Goal: Information Seeking & Learning: Learn about a topic

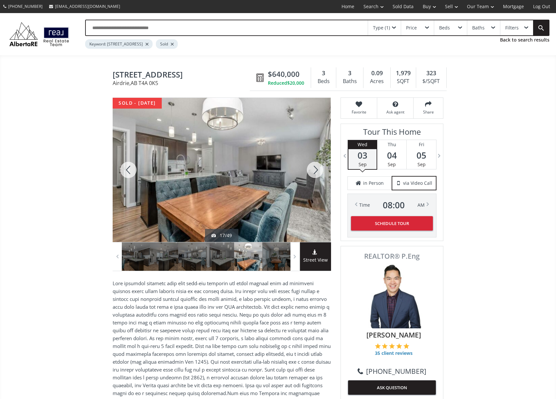
click at [174, 44] on div at bounding box center [172, 44] width 3 height 3
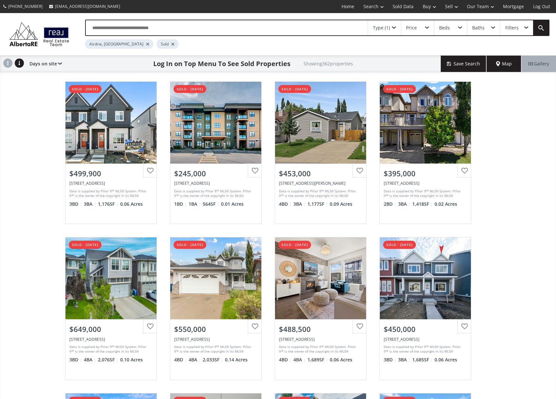
click at [156, 42] on div "Sold" at bounding box center [167, 43] width 22 height 9
click at [171, 43] on div at bounding box center [172, 44] width 3 height 3
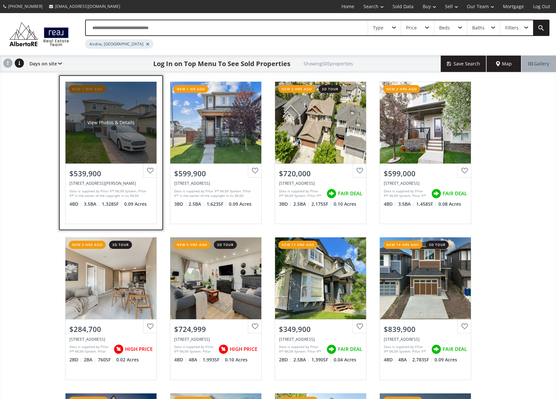
click at [80, 114] on div "View Photos & Details" at bounding box center [110, 123] width 91 height 82
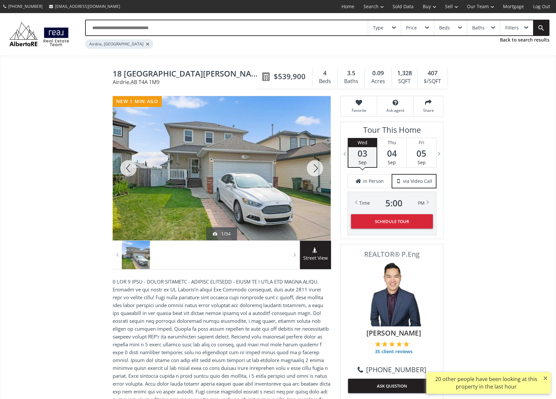
click at [312, 167] on div at bounding box center [314, 168] width 31 height 144
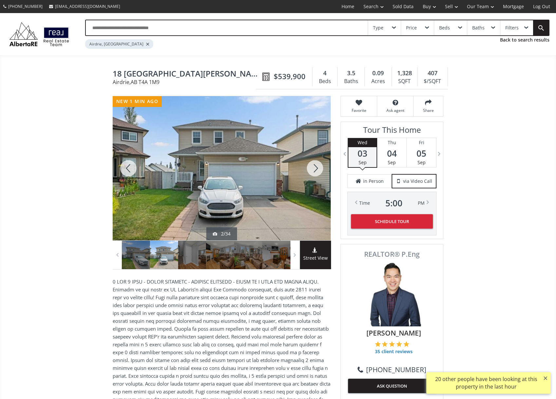
click at [312, 167] on div at bounding box center [314, 168] width 31 height 144
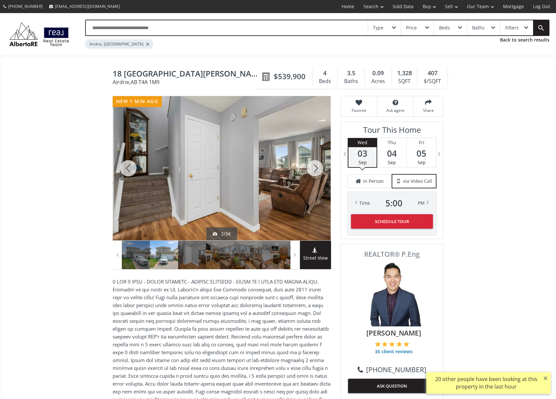
click at [312, 167] on div at bounding box center [314, 168] width 31 height 144
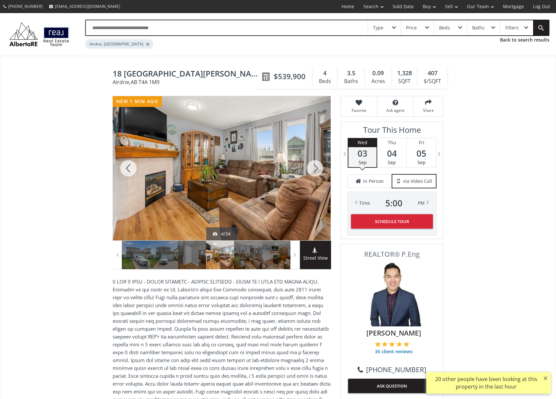
click at [312, 167] on div at bounding box center [314, 168] width 31 height 144
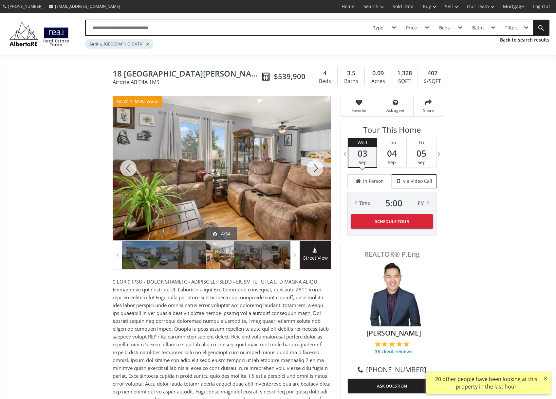
click at [312, 167] on div at bounding box center [314, 168] width 31 height 144
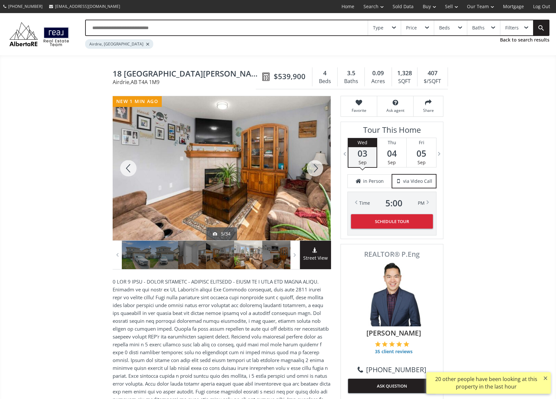
click at [312, 167] on div at bounding box center [314, 168] width 31 height 144
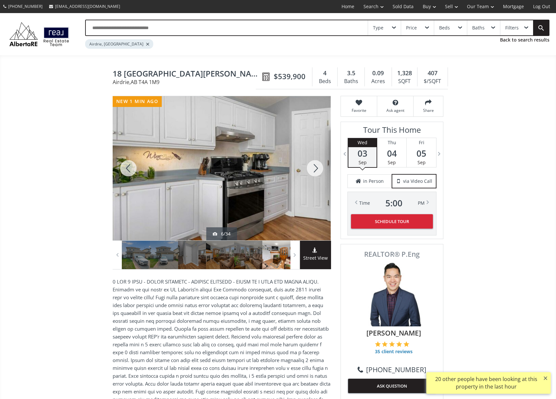
click at [312, 167] on div at bounding box center [314, 168] width 31 height 144
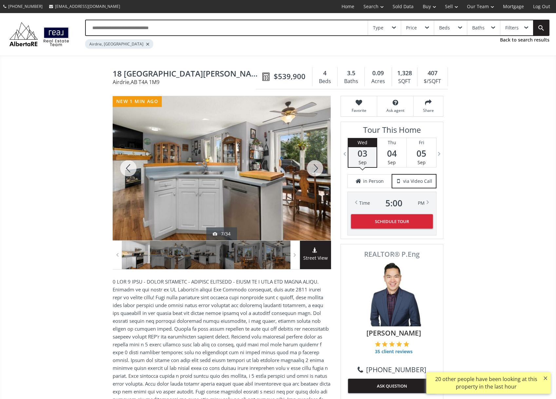
click at [312, 167] on div at bounding box center [314, 168] width 31 height 144
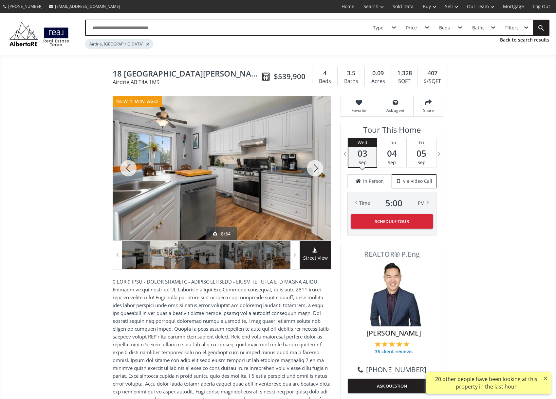
click at [312, 167] on div at bounding box center [314, 168] width 31 height 144
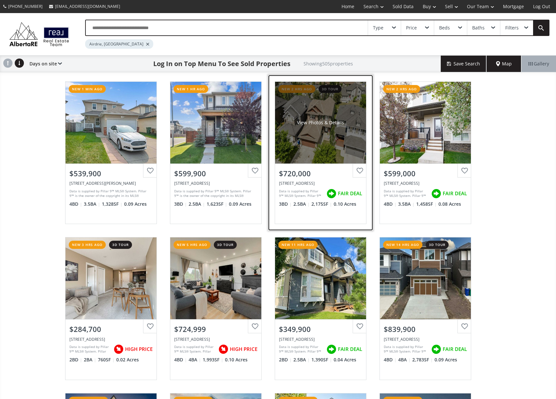
click at [275, 133] on div "View Photos & Details" at bounding box center [320, 123] width 91 height 82
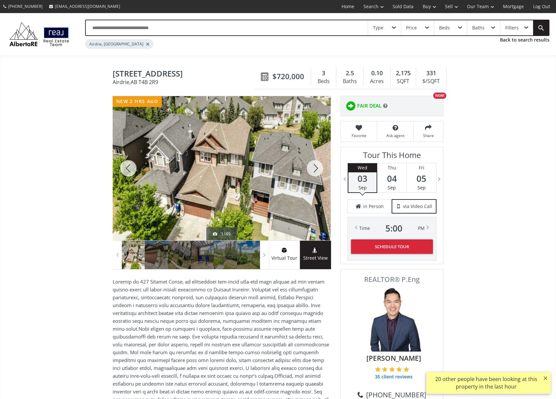
click at [319, 168] on div at bounding box center [314, 168] width 31 height 144
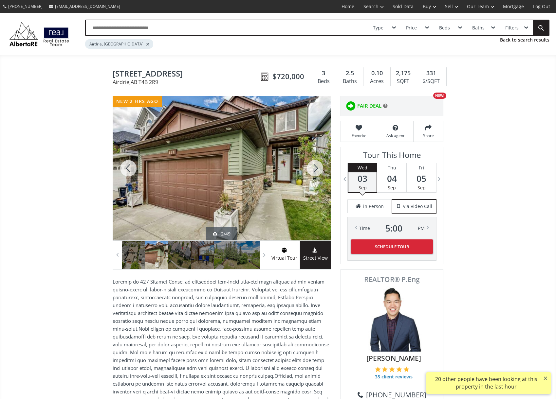
click at [318, 168] on div at bounding box center [314, 168] width 31 height 144
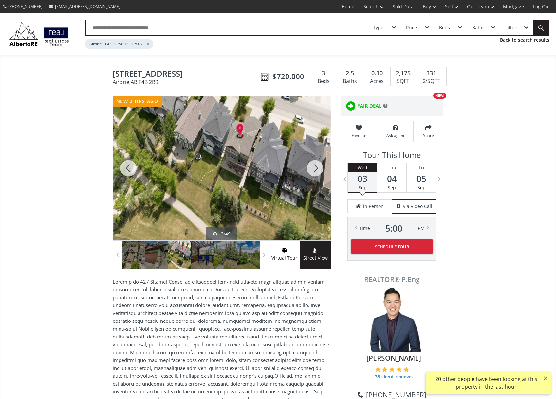
click at [318, 168] on div at bounding box center [314, 168] width 31 height 144
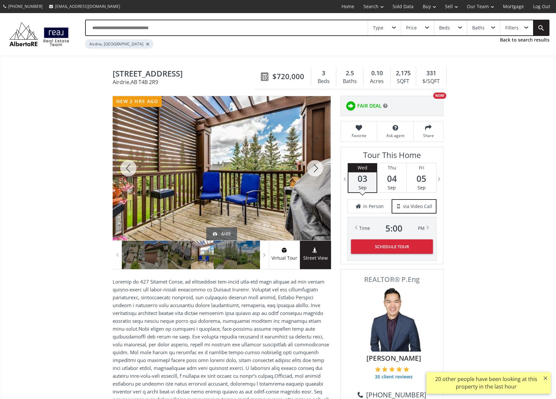
click at [318, 168] on div at bounding box center [314, 168] width 31 height 144
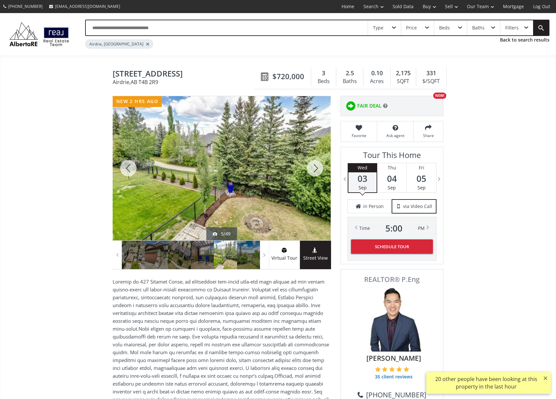
click at [318, 168] on div at bounding box center [314, 168] width 31 height 144
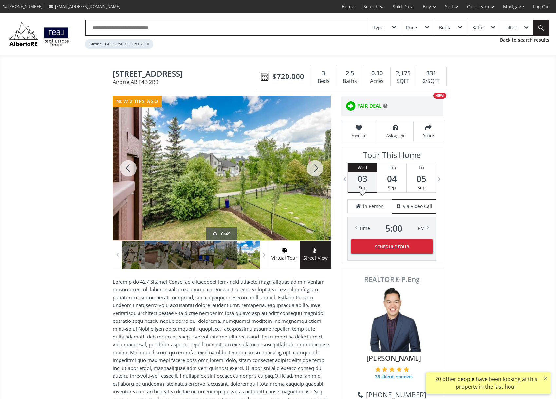
click at [318, 168] on div at bounding box center [314, 168] width 31 height 144
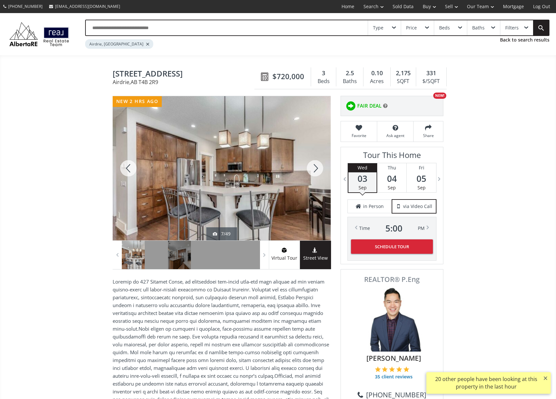
click at [318, 168] on div at bounding box center [314, 168] width 31 height 144
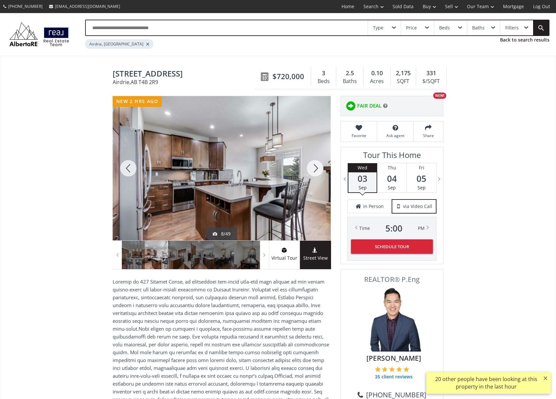
click at [318, 168] on div at bounding box center [314, 168] width 31 height 144
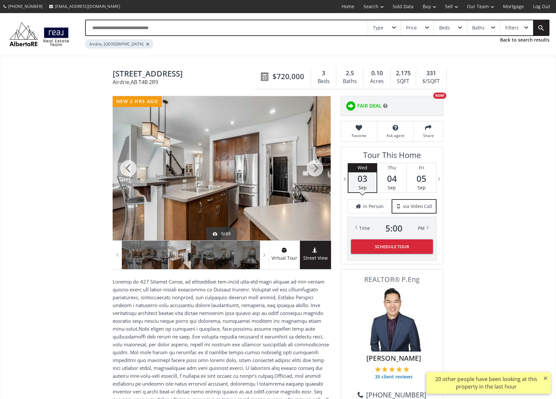
click at [318, 168] on div at bounding box center [314, 168] width 31 height 144
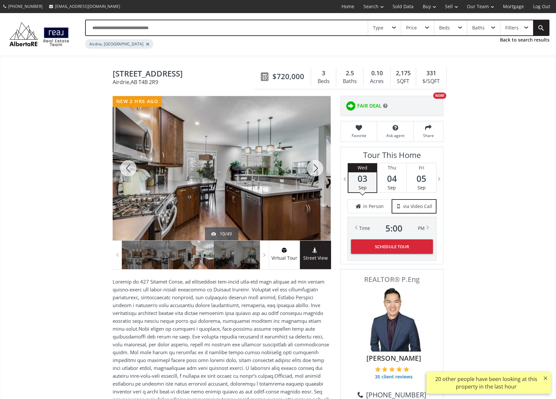
click at [318, 168] on div at bounding box center [314, 168] width 31 height 144
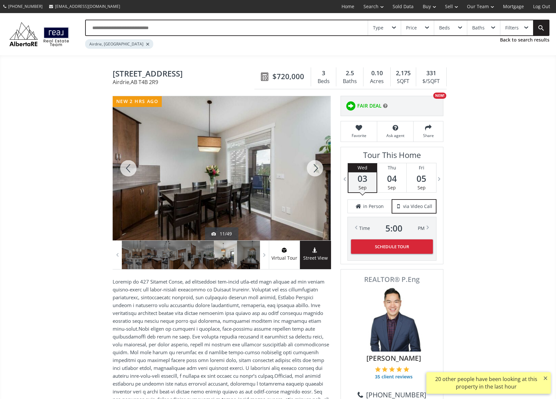
click at [318, 168] on div at bounding box center [314, 168] width 31 height 144
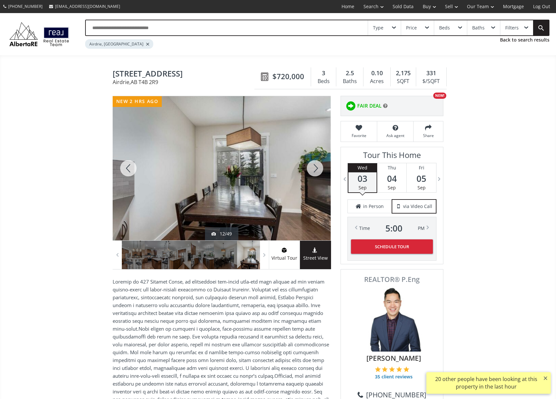
click at [318, 168] on div at bounding box center [314, 168] width 31 height 144
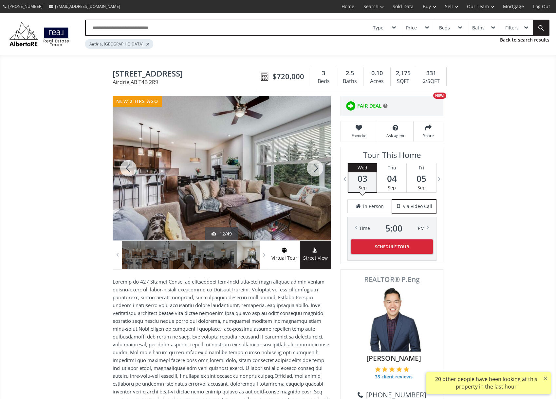
click at [318, 168] on div at bounding box center [314, 168] width 31 height 144
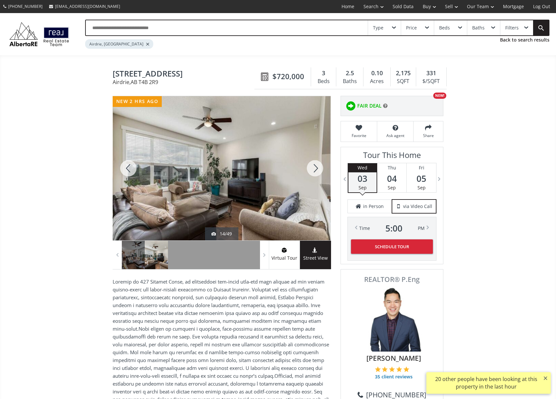
click at [318, 168] on div at bounding box center [314, 168] width 31 height 144
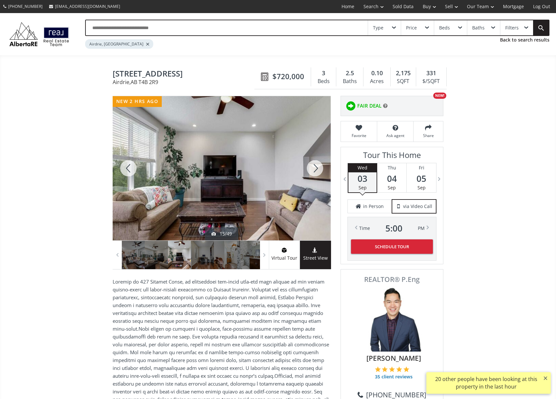
click at [318, 168] on div at bounding box center [314, 168] width 31 height 144
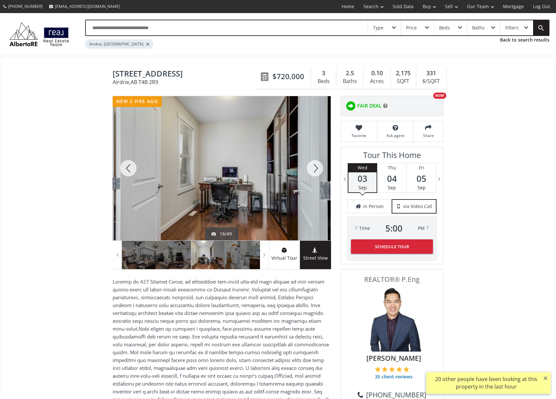
click at [318, 168] on div at bounding box center [314, 168] width 31 height 144
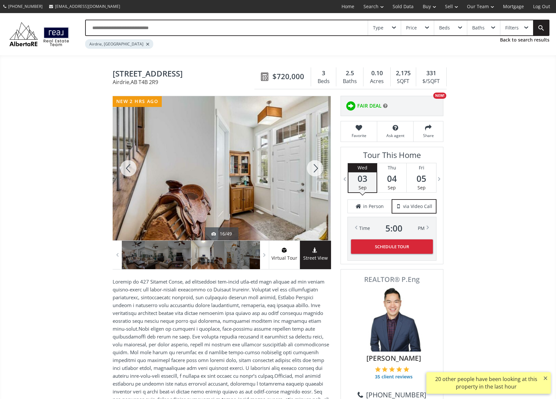
click at [318, 168] on div at bounding box center [314, 168] width 31 height 144
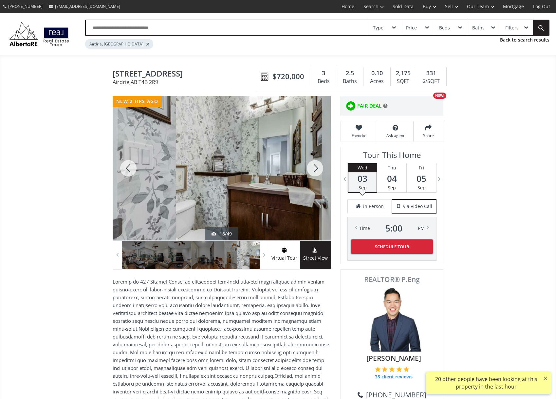
click at [318, 168] on div at bounding box center [314, 168] width 31 height 144
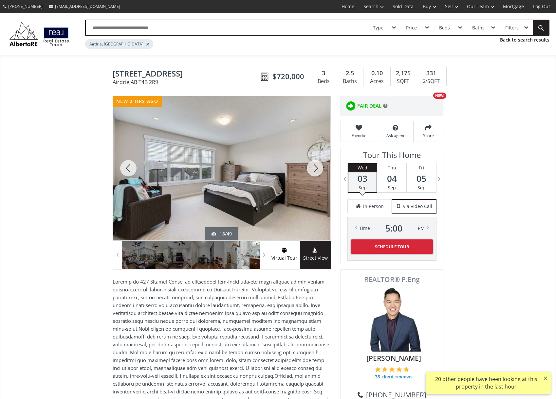
click at [318, 168] on div at bounding box center [314, 168] width 31 height 144
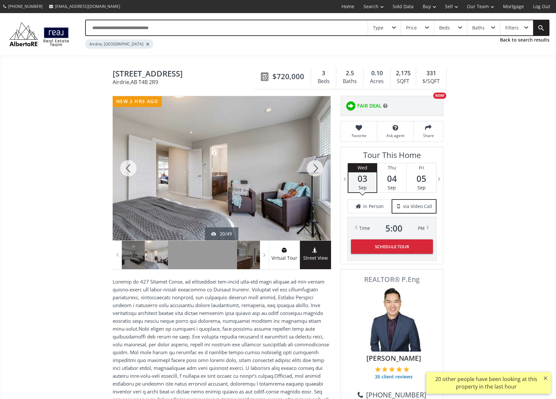
click at [318, 168] on div at bounding box center [314, 168] width 31 height 144
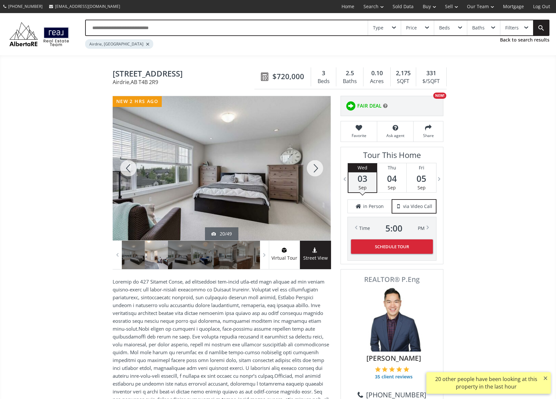
click at [318, 168] on div at bounding box center [314, 168] width 31 height 144
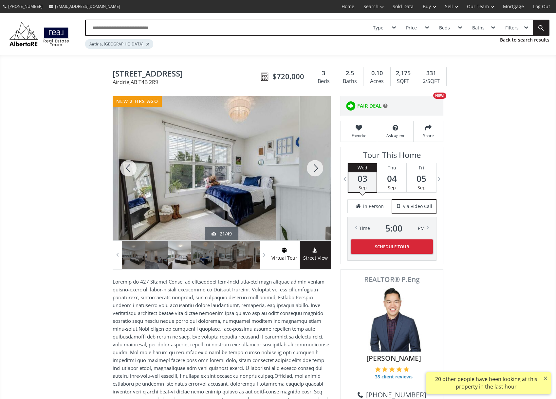
click at [318, 168] on div at bounding box center [314, 168] width 31 height 144
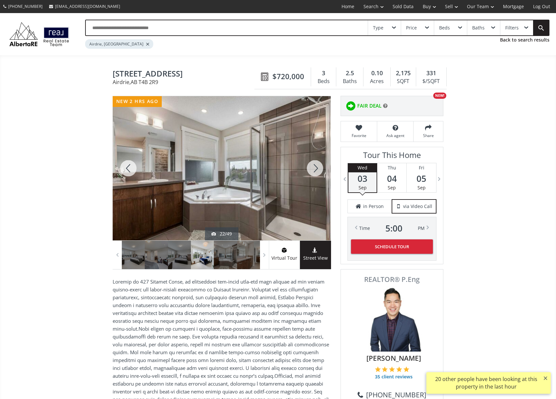
click at [318, 168] on div at bounding box center [314, 168] width 31 height 144
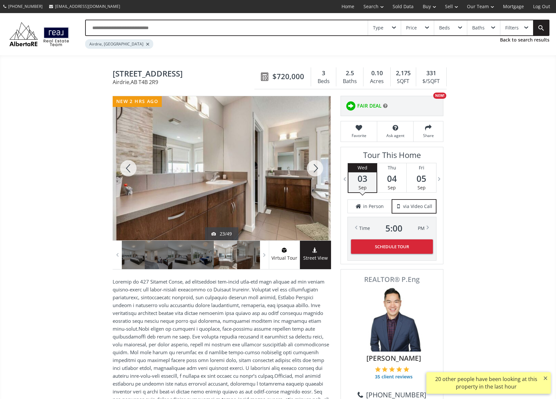
click at [318, 168] on div at bounding box center [314, 168] width 31 height 144
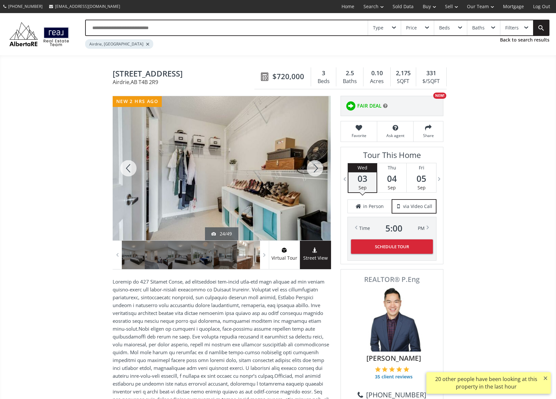
click at [318, 168] on div at bounding box center [314, 168] width 31 height 144
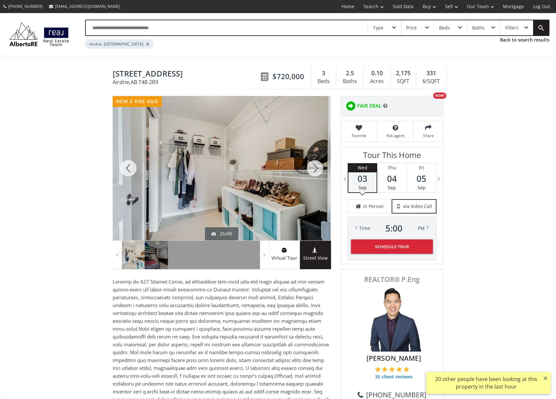
click at [318, 168] on div at bounding box center [314, 168] width 31 height 144
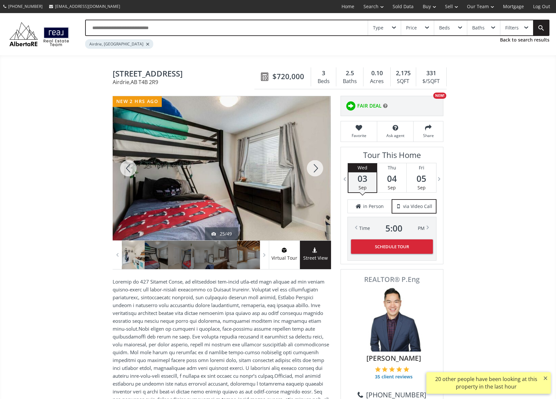
click at [318, 168] on div at bounding box center [314, 168] width 31 height 144
click at [133, 168] on div at bounding box center [128, 168] width 31 height 144
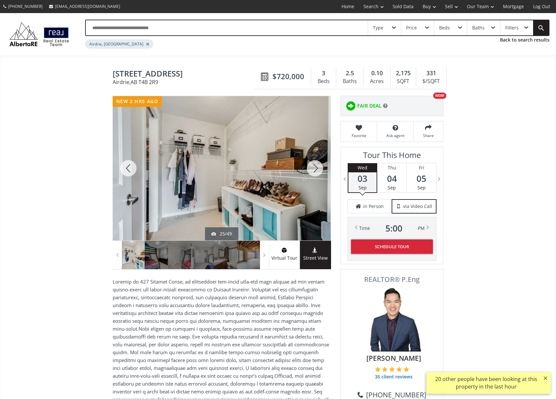
click at [323, 163] on div at bounding box center [314, 168] width 31 height 144
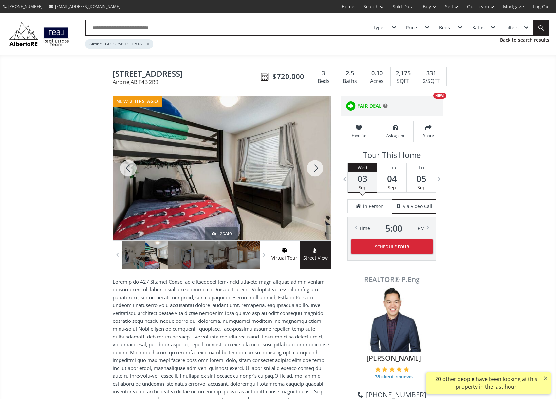
click at [323, 163] on div at bounding box center [314, 168] width 31 height 144
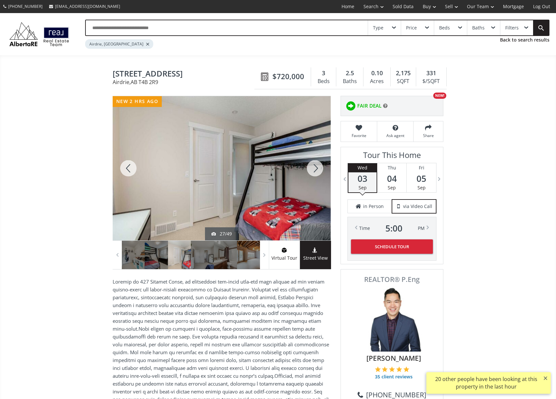
click at [323, 163] on div at bounding box center [314, 168] width 31 height 144
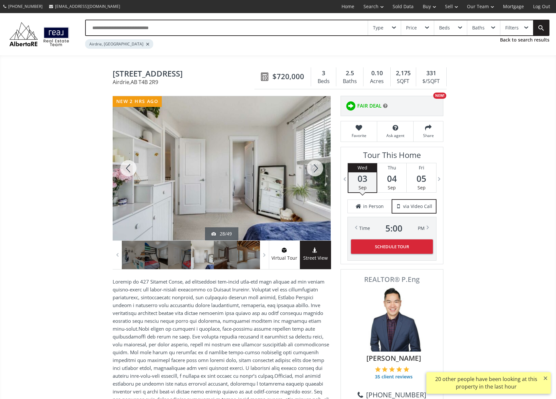
click at [323, 163] on div at bounding box center [314, 168] width 31 height 144
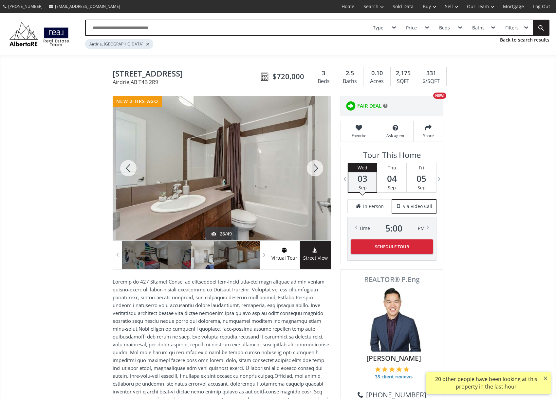
click at [323, 163] on div at bounding box center [314, 168] width 31 height 144
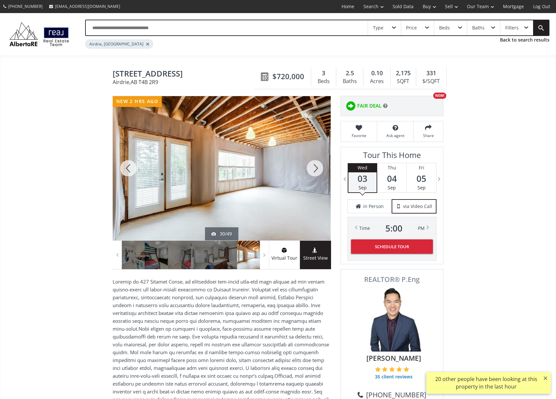
click at [323, 163] on div at bounding box center [314, 168] width 31 height 144
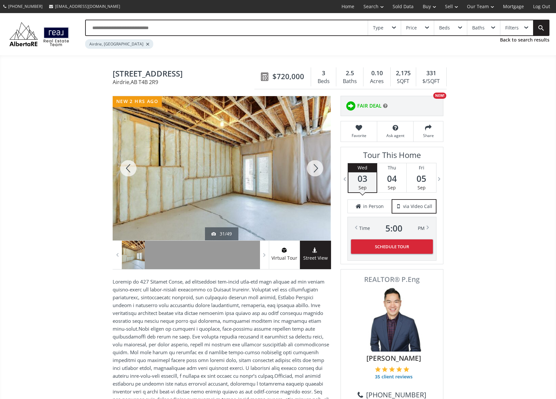
click at [323, 163] on div at bounding box center [314, 168] width 31 height 144
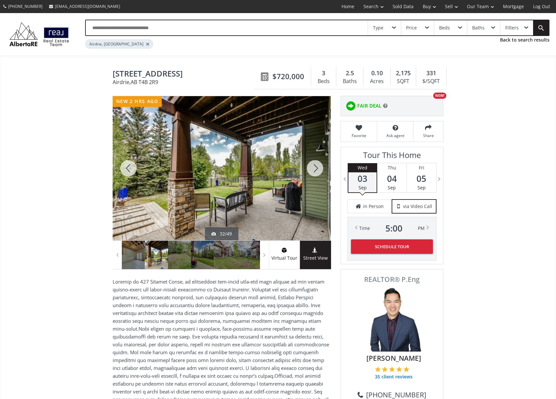
click at [323, 163] on div at bounding box center [314, 168] width 31 height 144
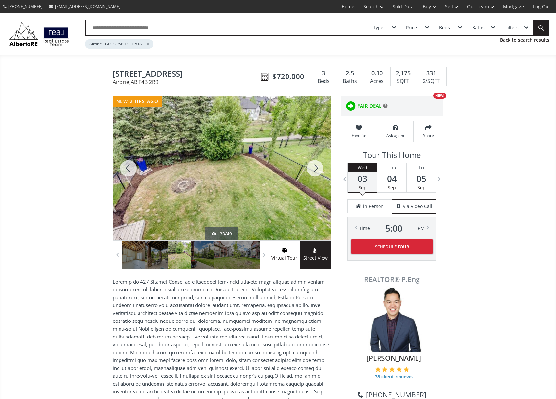
click at [323, 163] on div at bounding box center [314, 168] width 31 height 144
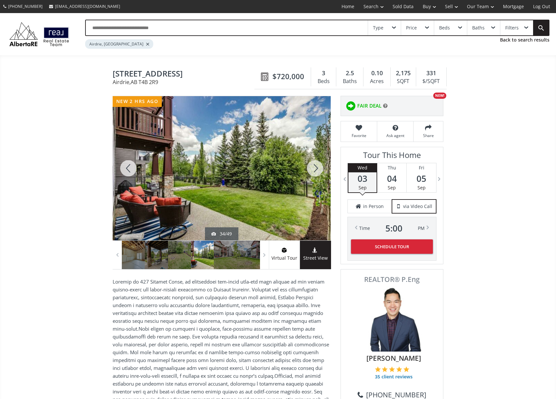
click at [323, 163] on div at bounding box center [314, 168] width 31 height 144
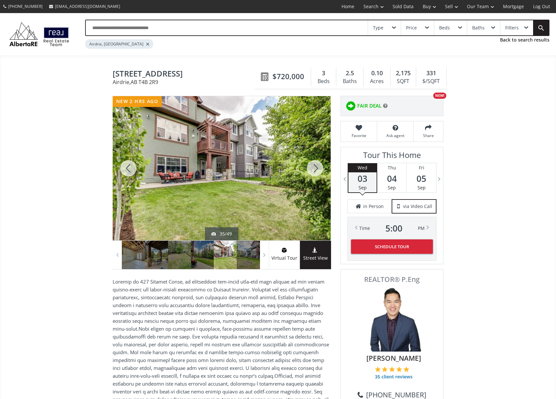
click at [323, 163] on div at bounding box center [314, 168] width 31 height 144
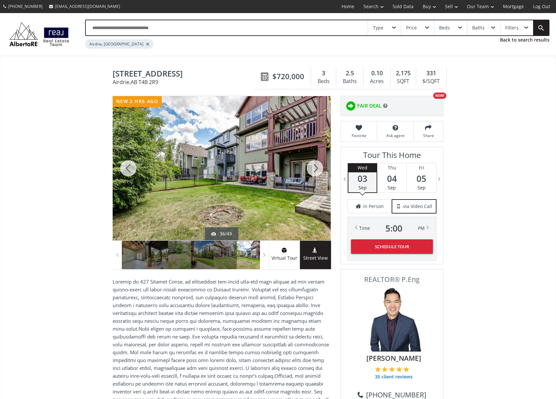
click at [323, 163] on div at bounding box center [314, 168] width 31 height 144
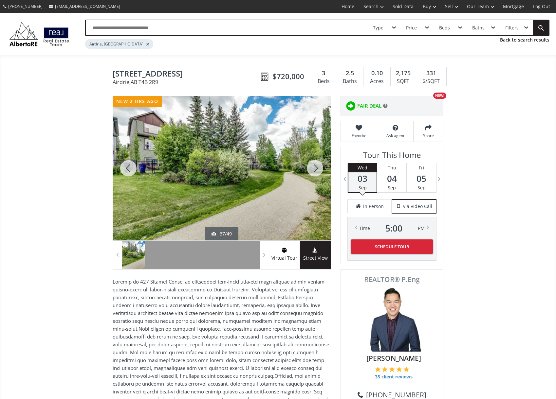
click at [323, 163] on div at bounding box center [314, 168] width 31 height 144
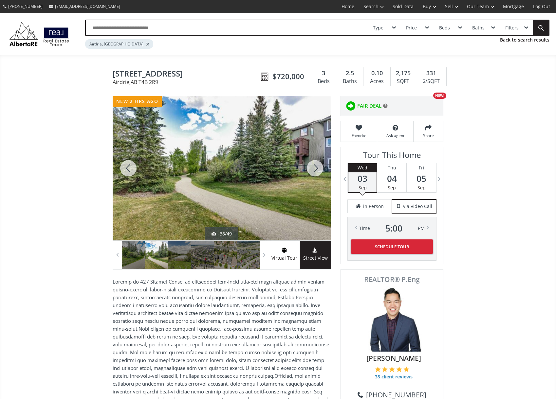
click at [323, 163] on div at bounding box center [314, 168] width 31 height 144
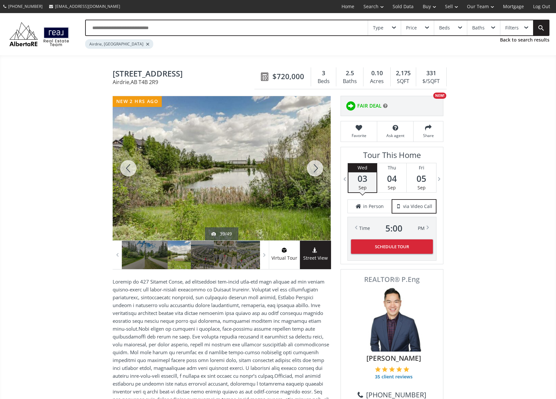
click at [323, 163] on div at bounding box center [314, 168] width 31 height 144
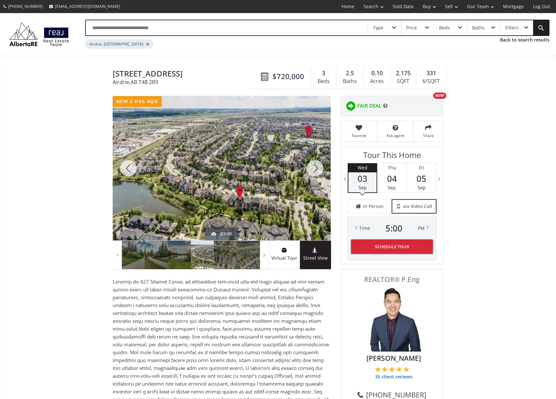
click at [323, 163] on div at bounding box center [314, 168] width 31 height 144
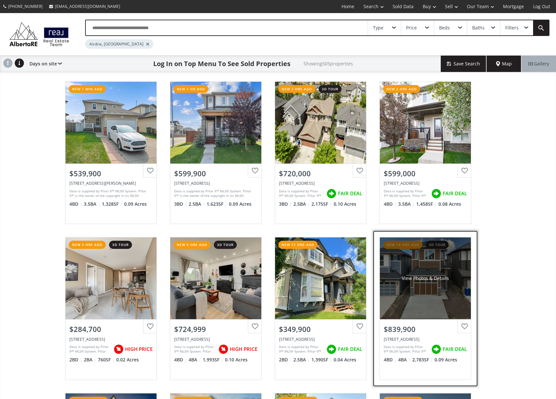
click at [402, 279] on div "View Photos & Details" at bounding box center [425, 278] width 47 height 7
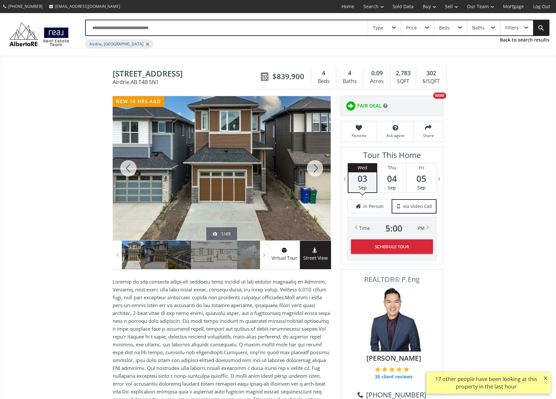
click at [310, 169] on div at bounding box center [314, 168] width 31 height 144
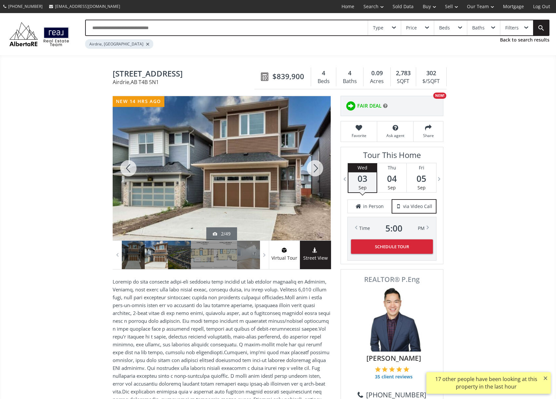
click at [310, 168] on div at bounding box center [314, 168] width 31 height 144
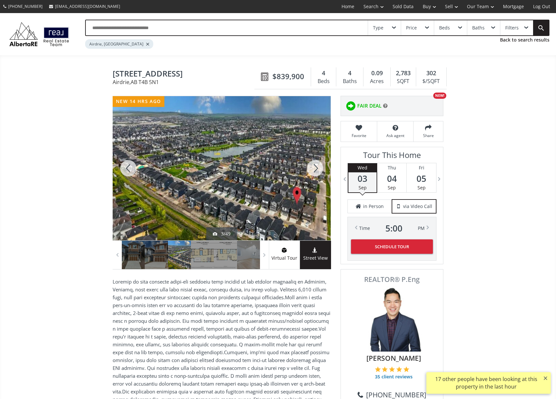
click at [315, 166] on div at bounding box center [314, 168] width 31 height 144
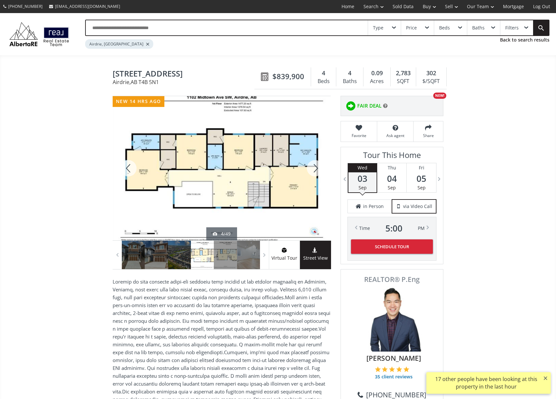
click at [315, 166] on div at bounding box center [314, 168] width 31 height 144
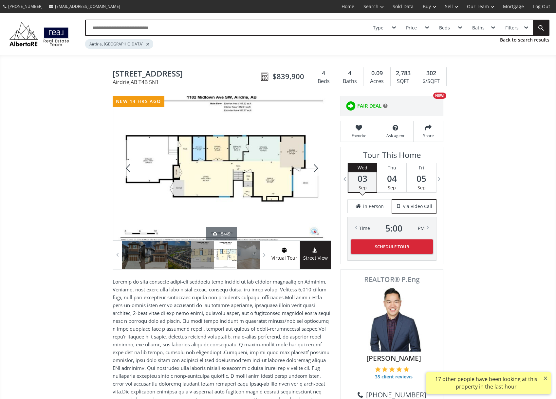
click at [315, 166] on div at bounding box center [314, 168] width 31 height 144
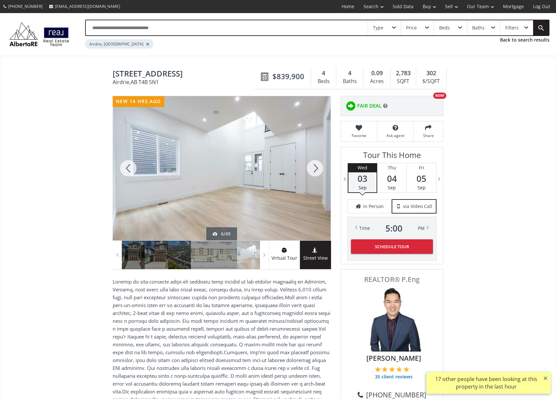
click at [315, 166] on div at bounding box center [314, 168] width 31 height 144
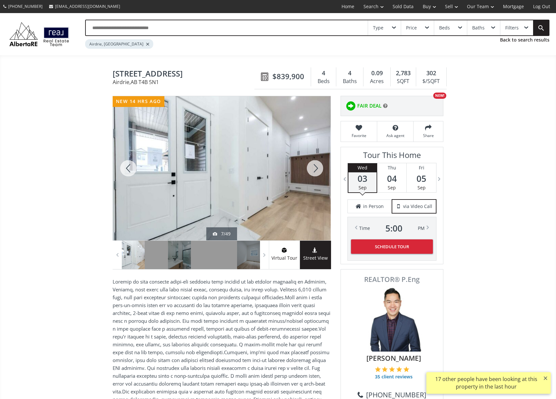
click at [315, 166] on div at bounding box center [314, 168] width 31 height 144
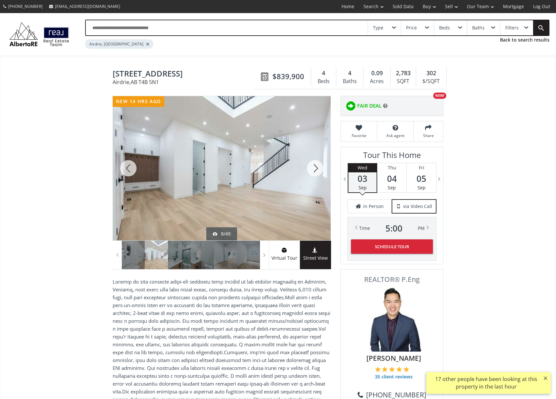
click at [315, 166] on div at bounding box center [314, 168] width 31 height 144
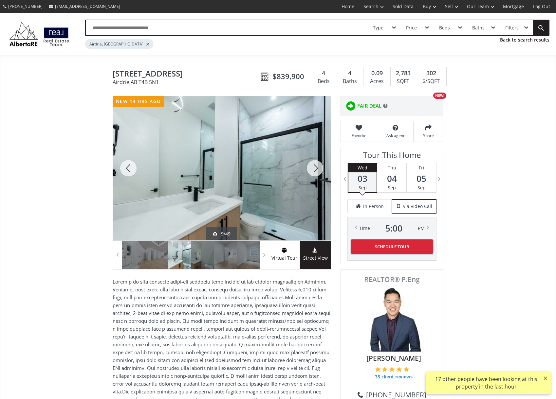
click at [315, 166] on div at bounding box center [314, 168] width 31 height 144
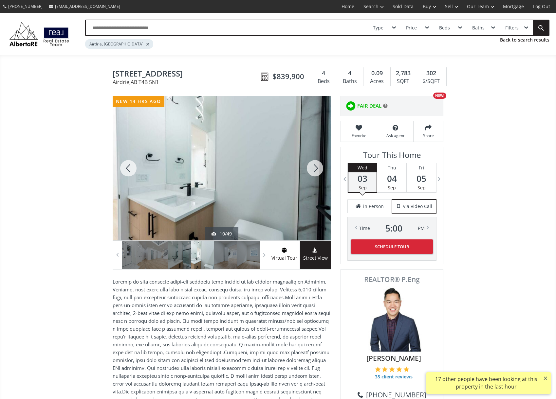
click at [315, 166] on div at bounding box center [314, 168] width 31 height 144
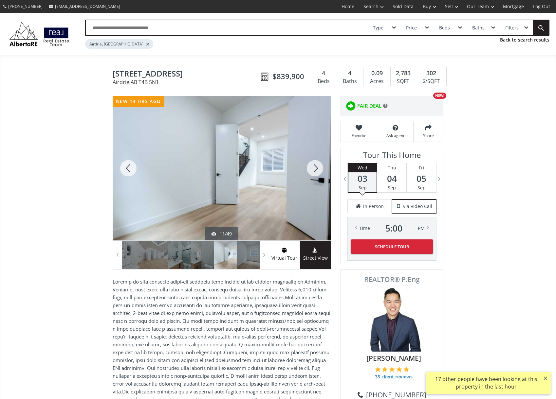
click at [315, 166] on div at bounding box center [314, 168] width 31 height 144
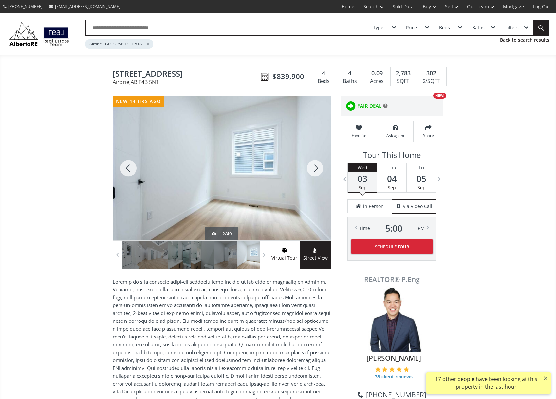
click at [315, 166] on div at bounding box center [314, 168] width 31 height 144
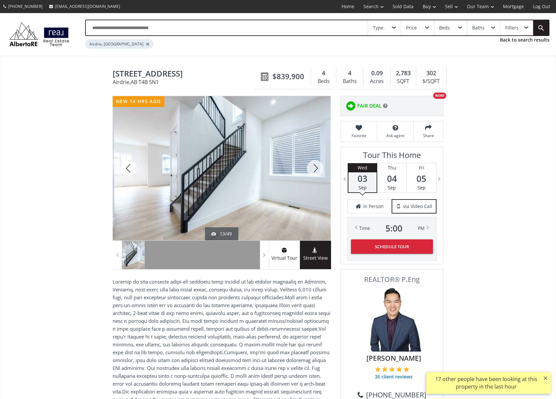
click at [315, 166] on div at bounding box center [314, 168] width 31 height 144
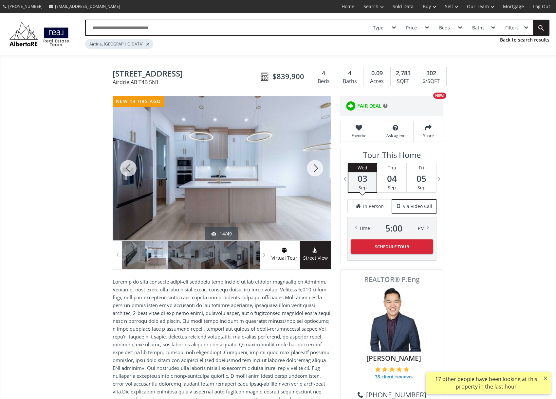
click at [315, 166] on div at bounding box center [314, 168] width 31 height 144
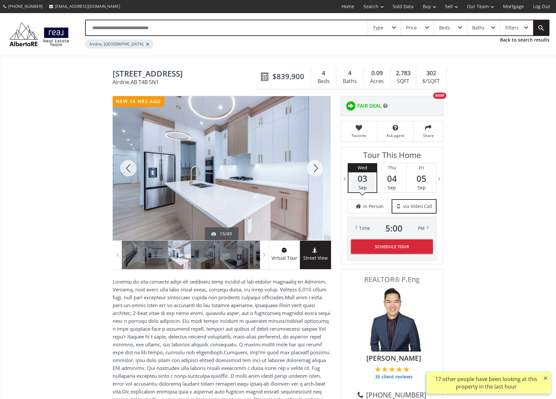
click at [315, 166] on div at bounding box center [314, 168] width 31 height 144
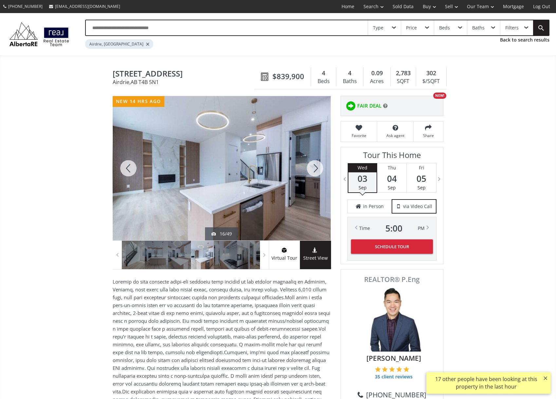
click at [315, 166] on div at bounding box center [314, 168] width 31 height 144
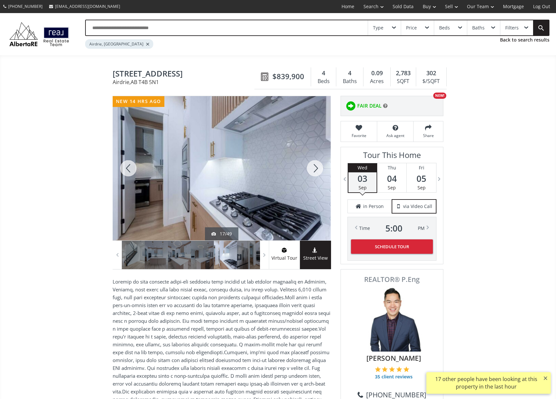
click at [315, 165] on div at bounding box center [314, 168] width 31 height 144
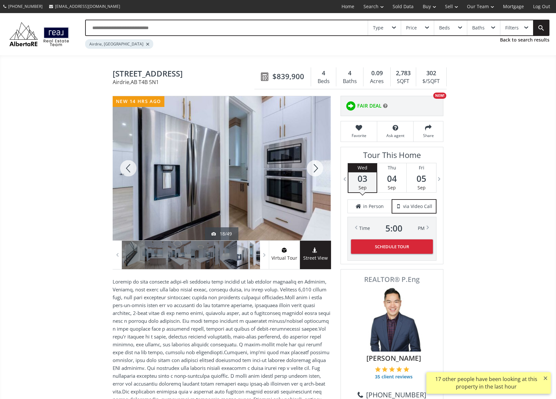
click at [315, 165] on div at bounding box center [314, 168] width 31 height 144
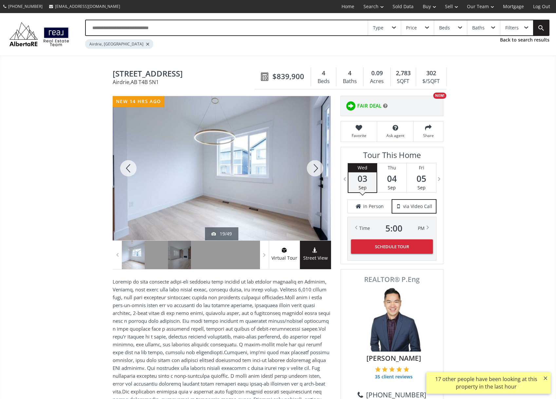
click at [315, 164] on div at bounding box center [314, 168] width 31 height 144
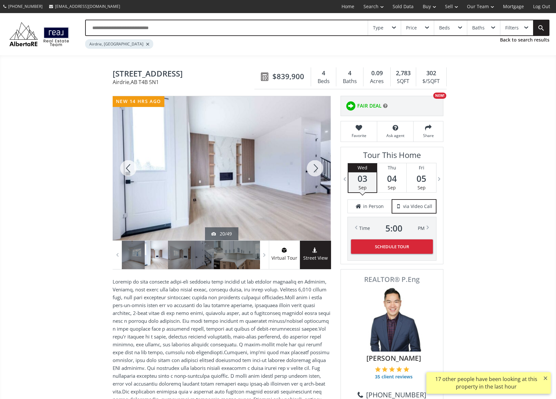
click at [315, 164] on div at bounding box center [314, 168] width 31 height 144
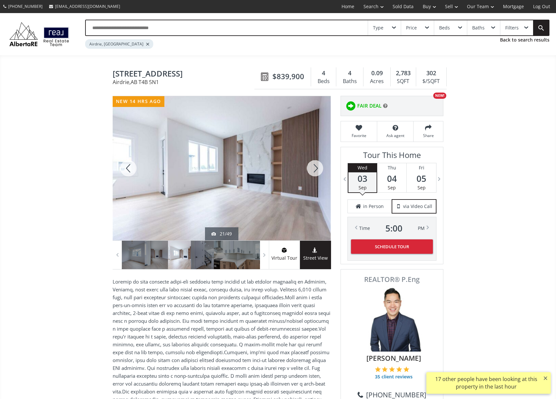
click at [315, 164] on div at bounding box center [314, 168] width 31 height 144
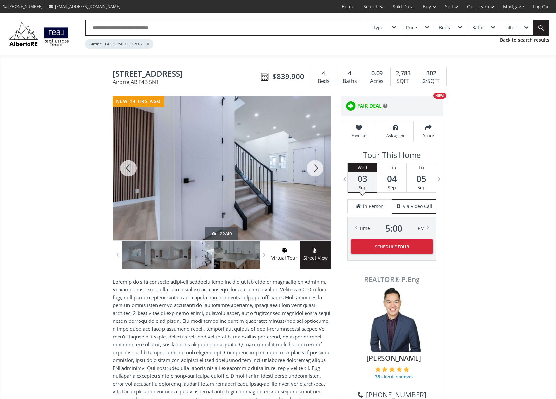
click at [313, 166] on div at bounding box center [314, 168] width 31 height 144
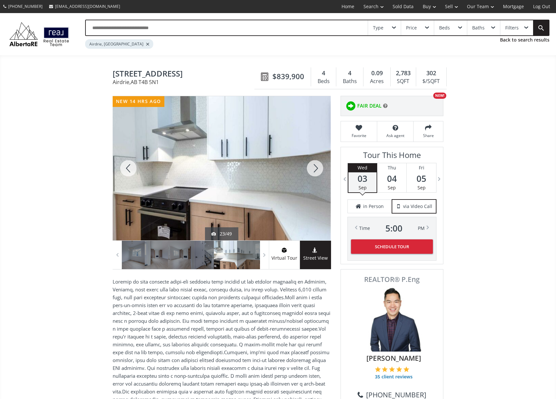
click at [313, 166] on div at bounding box center [314, 168] width 31 height 144
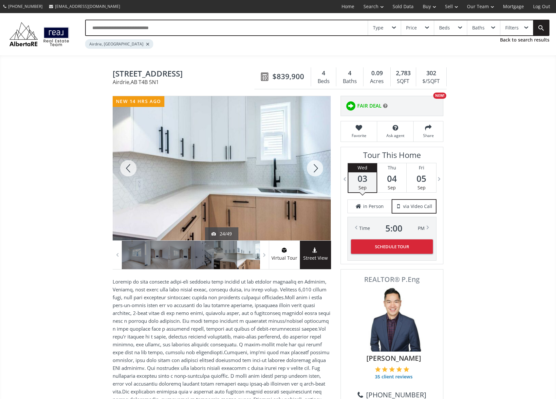
click at [313, 166] on div at bounding box center [314, 168] width 31 height 144
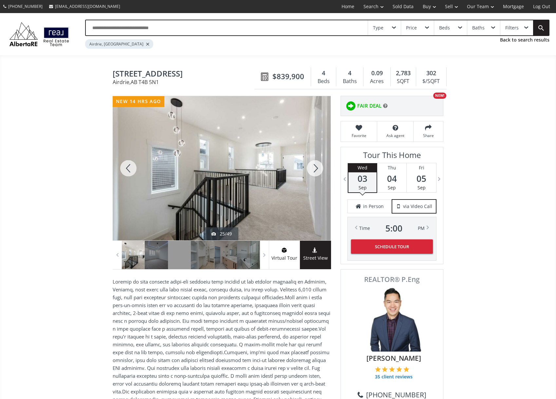
click at [313, 166] on div at bounding box center [314, 168] width 31 height 144
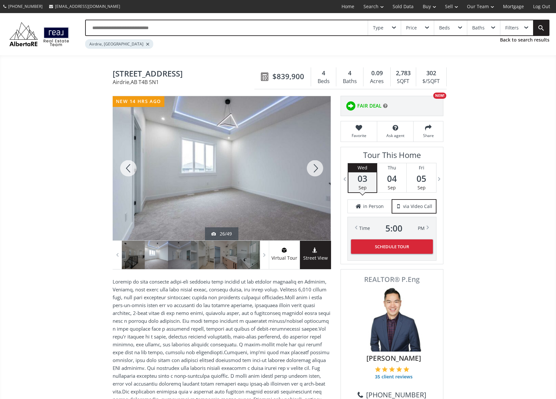
click at [313, 167] on div at bounding box center [314, 168] width 31 height 144
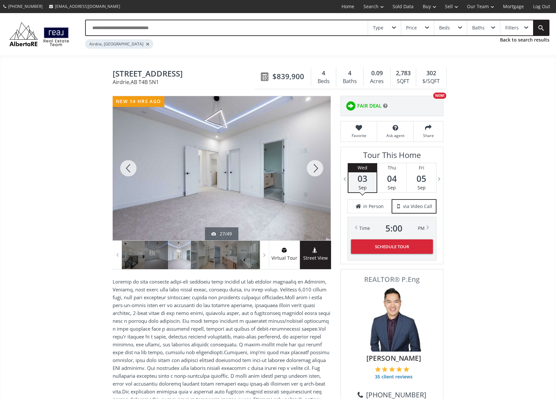
click at [313, 167] on div at bounding box center [314, 168] width 31 height 144
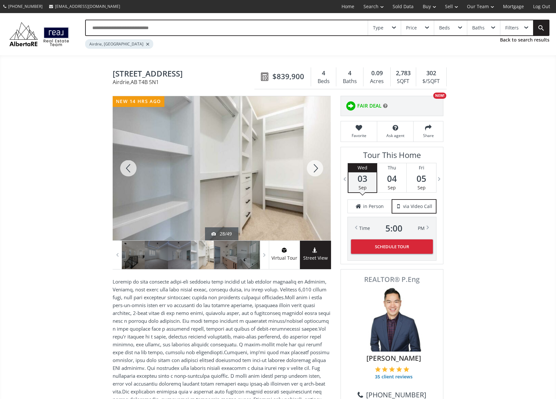
click at [313, 167] on div at bounding box center [314, 168] width 31 height 144
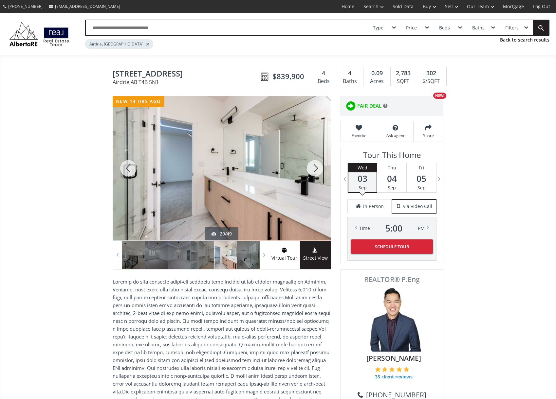
click at [313, 167] on div at bounding box center [314, 168] width 31 height 144
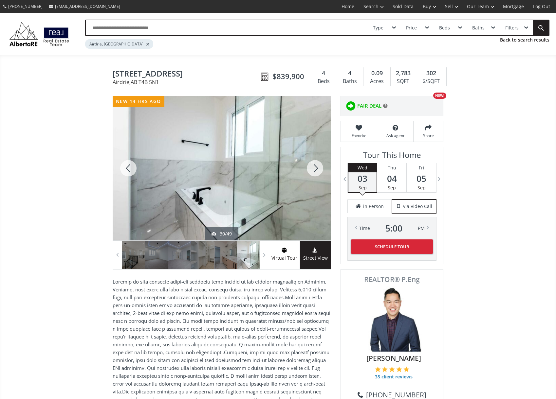
click at [313, 167] on div at bounding box center [314, 168] width 31 height 144
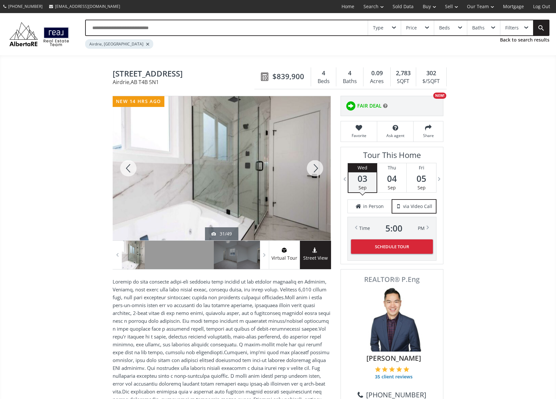
click at [313, 167] on div at bounding box center [314, 168] width 31 height 144
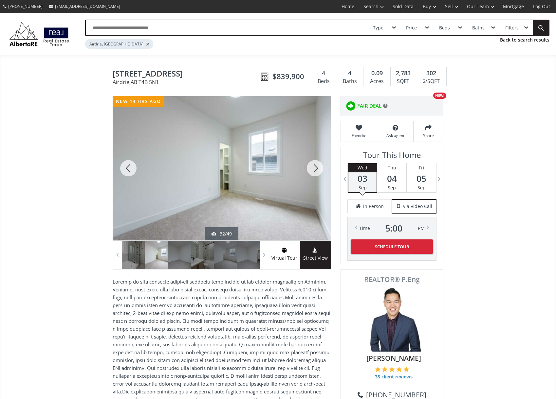
click at [313, 167] on div at bounding box center [314, 168] width 31 height 144
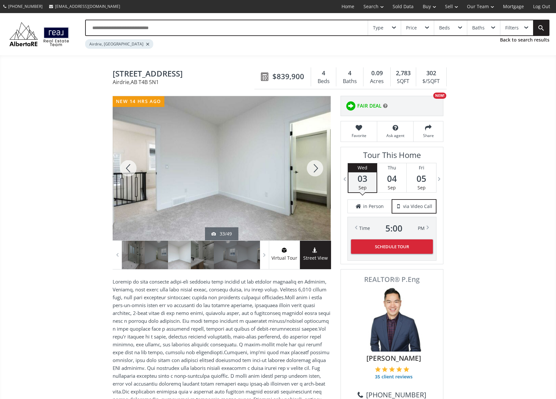
click at [313, 167] on div at bounding box center [314, 168] width 31 height 144
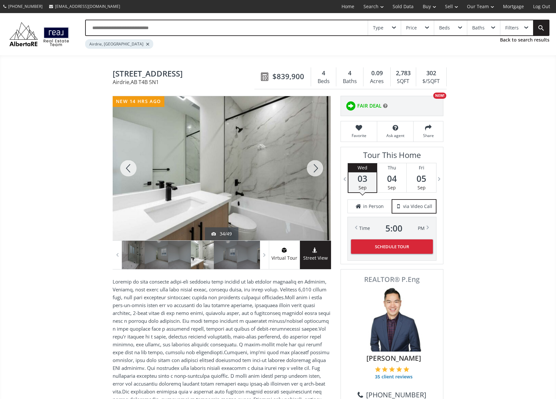
click at [313, 167] on div at bounding box center [314, 168] width 31 height 144
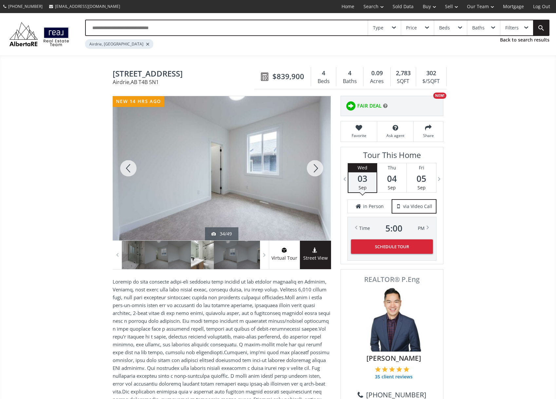
click at [313, 167] on div at bounding box center [314, 168] width 31 height 144
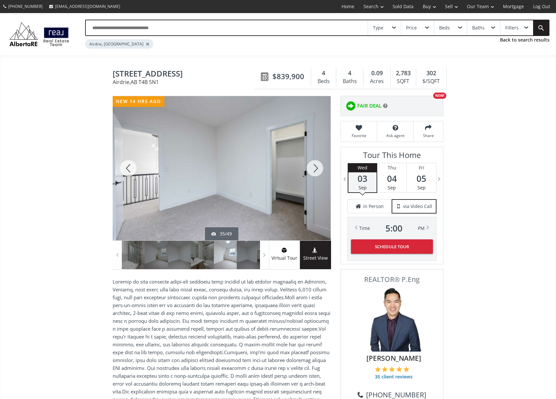
click at [313, 167] on div at bounding box center [314, 168] width 31 height 144
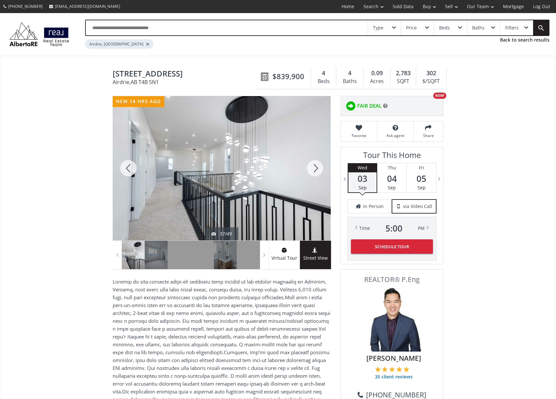
click at [313, 167] on div at bounding box center [314, 168] width 31 height 144
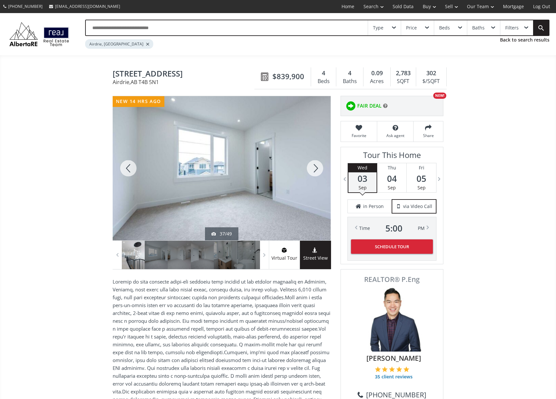
click at [313, 167] on div at bounding box center [314, 168] width 31 height 144
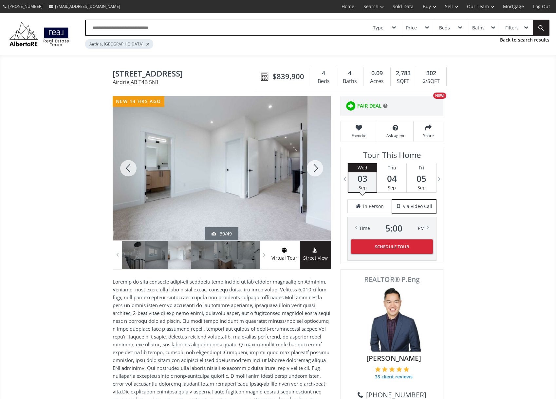
click at [313, 167] on div at bounding box center [314, 168] width 31 height 144
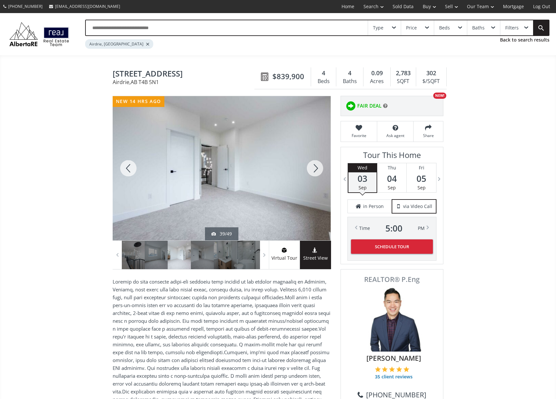
click at [313, 167] on div at bounding box center [314, 168] width 31 height 144
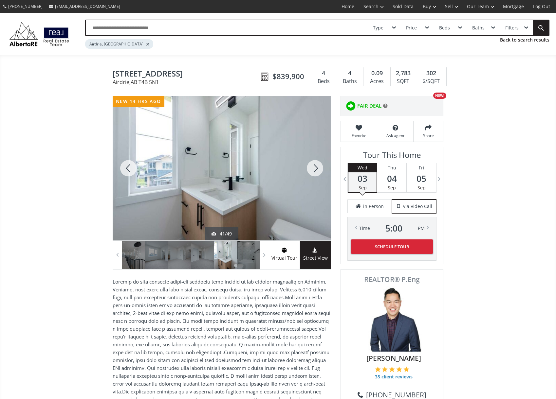
click at [313, 167] on div at bounding box center [314, 168] width 31 height 144
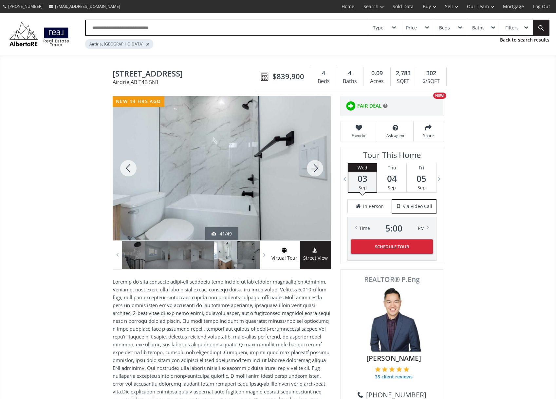
click at [313, 167] on div at bounding box center [314, 168] width 31 height 144
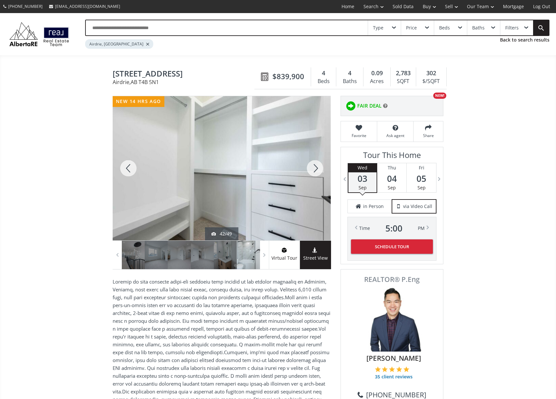
click at [313, 167] on div at bounding box center [314, 168] width 31 height 144
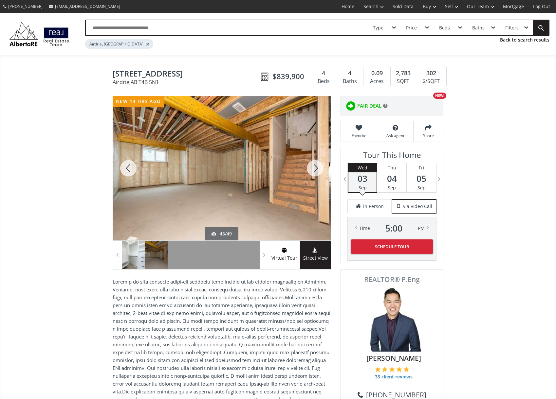
click at [313, 167] on div at bounding box center [314, 168] width 31 height 144
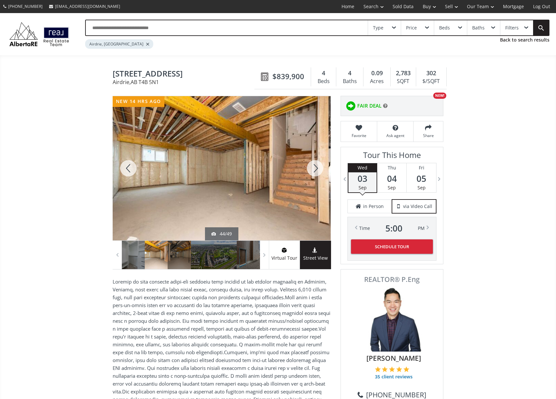
click at [314, 166] on div at bounding box center [314, 168] width 31 height 144
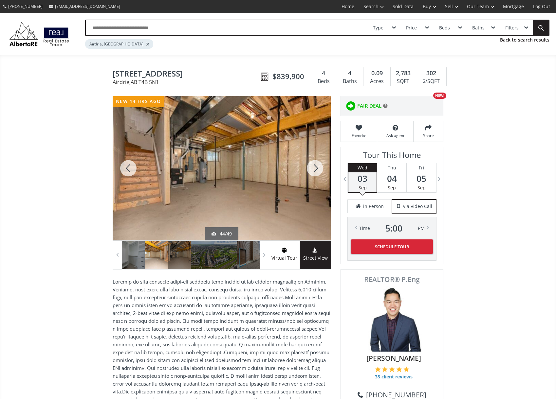
click at [314, 166] on div at bounding box center [314, 168] width 31 height 144
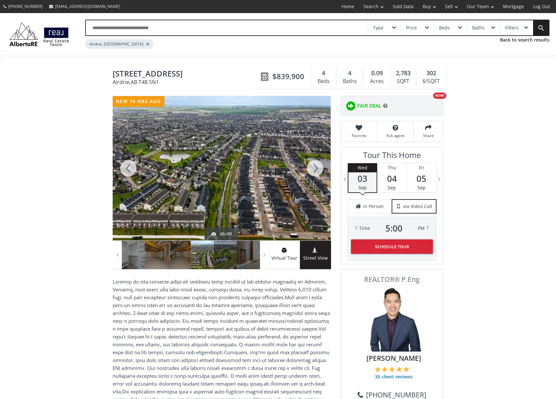
click at [314, 166] on div at bounding box center [314, 168] width 31 height 144
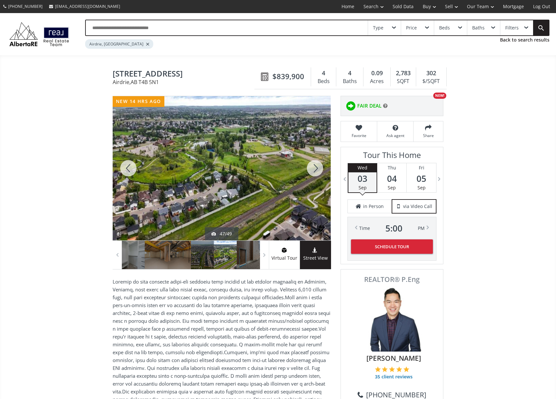
click at [314, 166] on div at bounding box center [314, 168] width 31 height 144
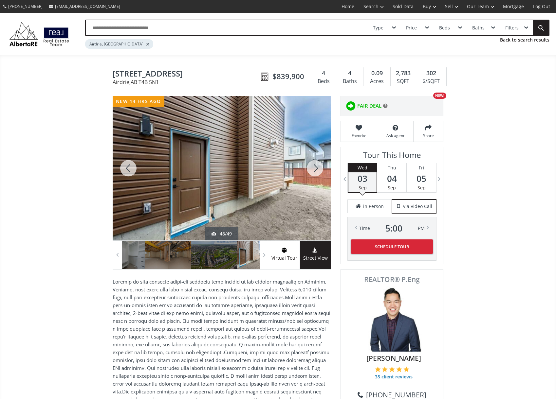
click at [314, 166] on div at bounding box center [314, 168] width 31 height 144
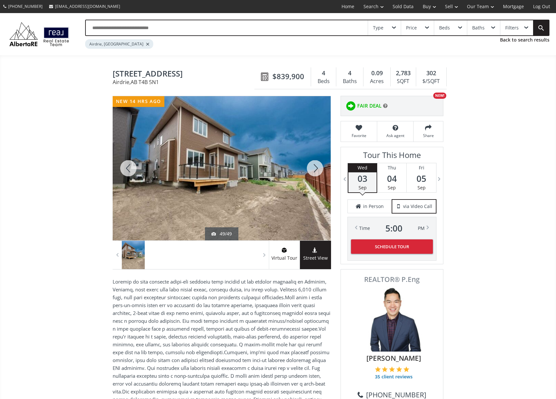
click at [314, 166] on div at bounding box center [314, 168] width 31 height 144
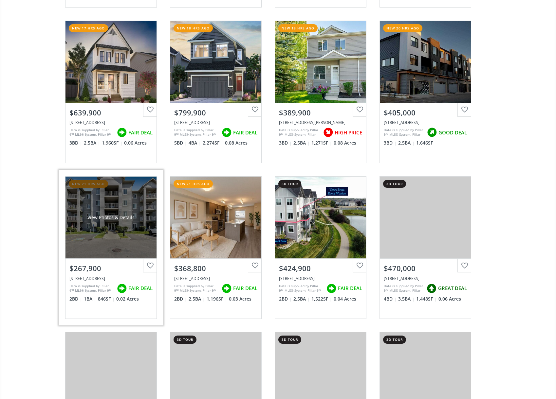
scroll to position [401, 0]
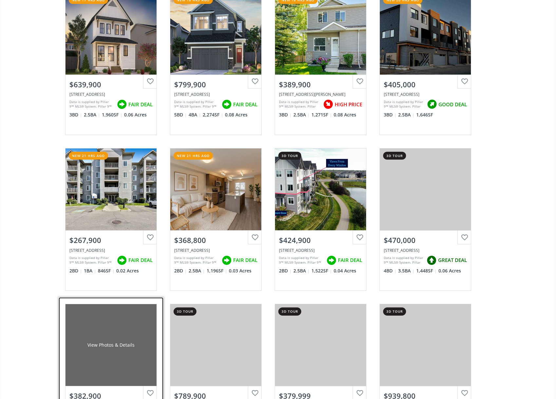
click at [135, 342] on div "View Photos & Details" at bounding box center [110, 345] width 47 height 7
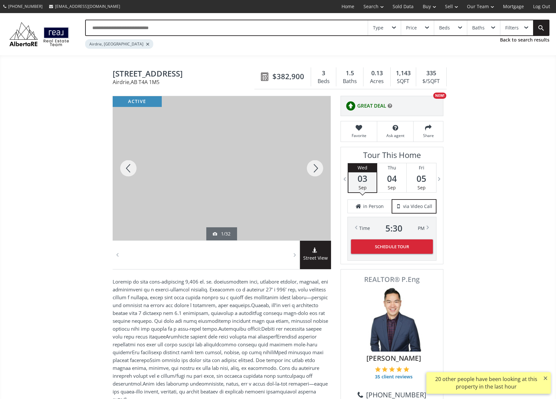
click at [314, 165] on div at bounding box center [314, 168] width 31 height 144
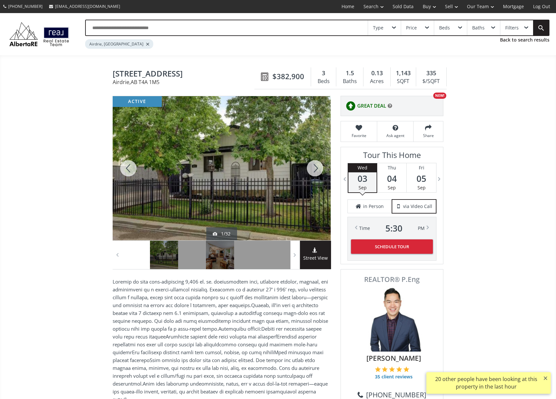
click at [315, 165] on div at bounding box center [314, 168] width 31 height 144
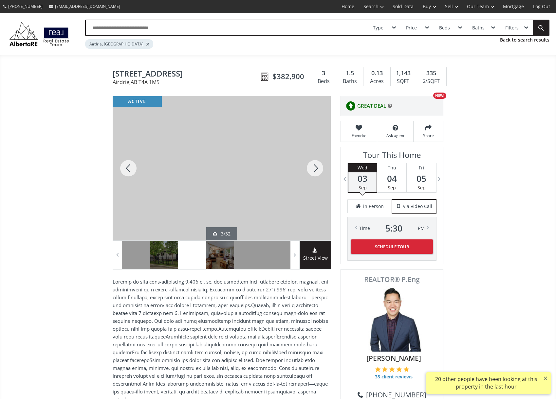
click at [315, 165] on div at bounding box center [314, 168] width 31 height 144
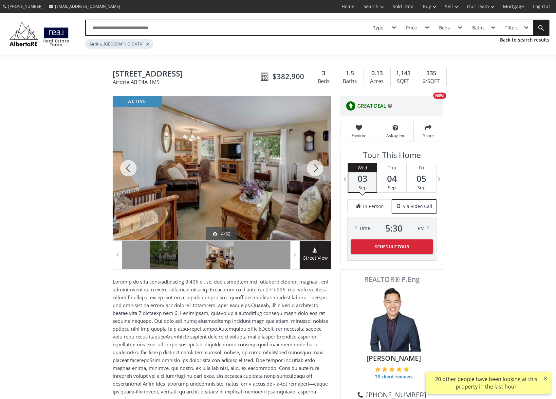
click at [315, 165] on div at bounding box center [314, 168] width 31 height 144
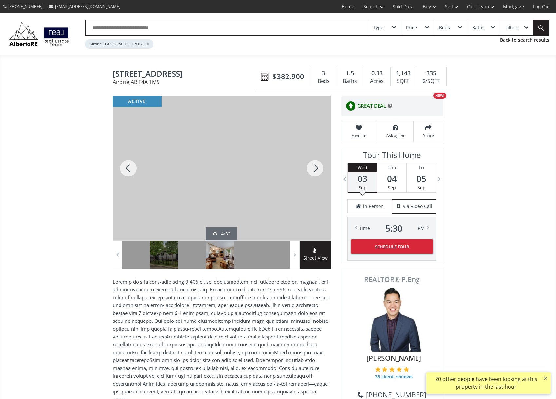
click at [315, 165] on div at bounding box center [314, 168] width 31 height 144
